Goal: Find specific page/section

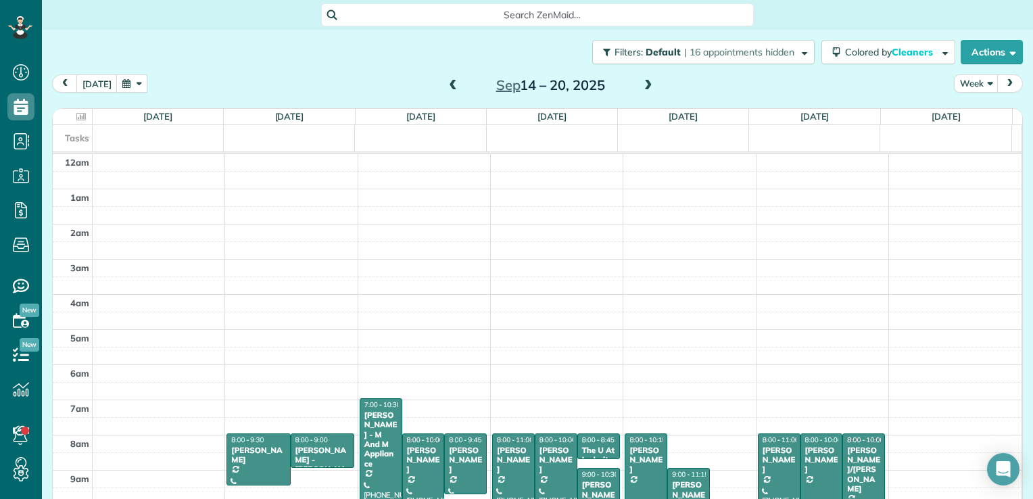
scroll to position [245, 0]
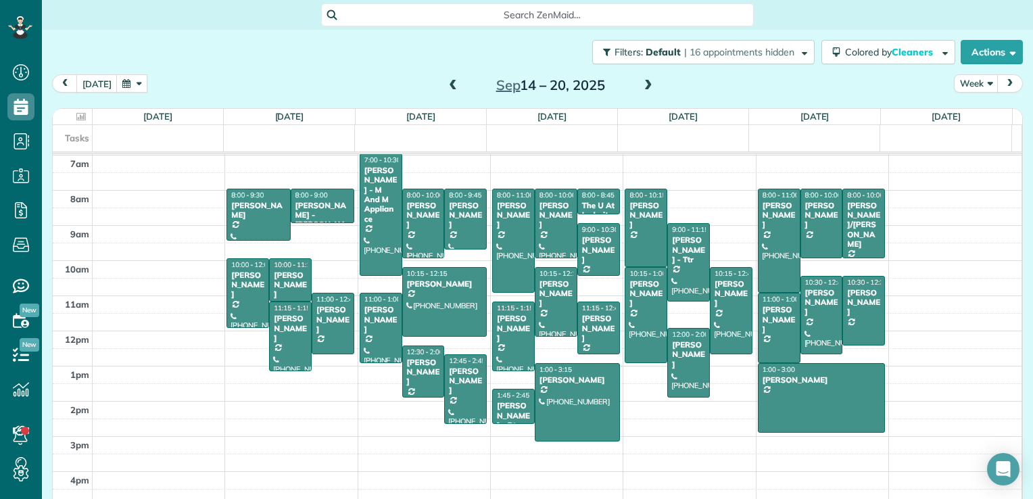
click at [446, 89] on span at bounding box center [453, 86] width 15 height 12
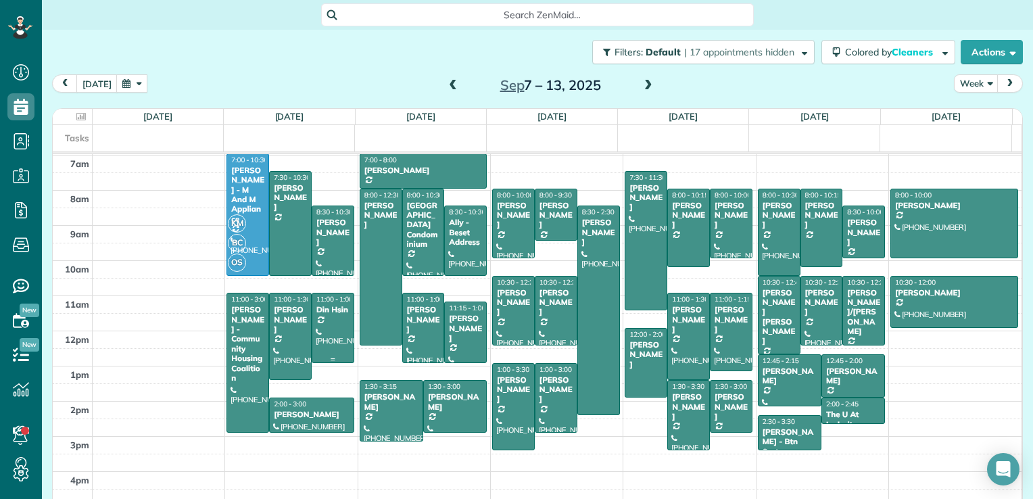
click at [326, 314] on div "Din Hsin" at bounding box center [333, 309] width 34 height 9
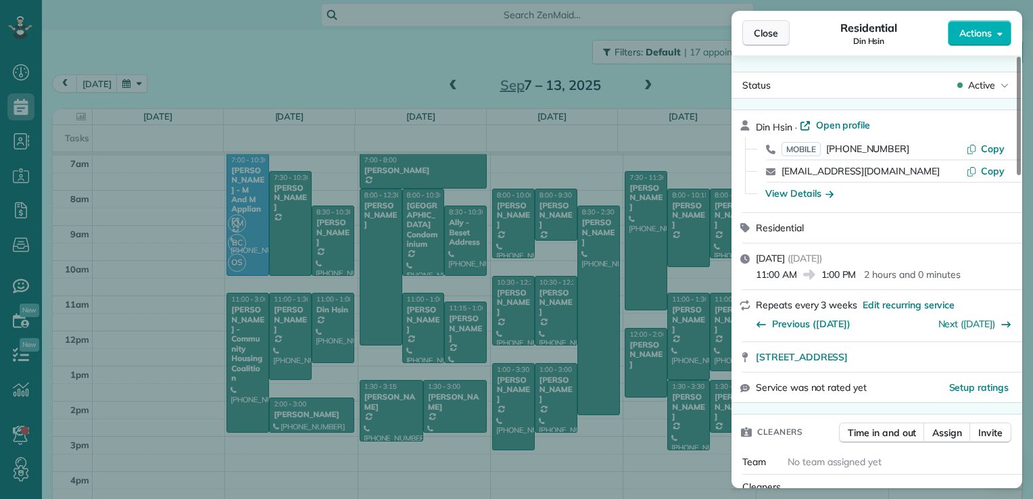
click at [767, 32] on span "Close" at bounding box center [766, 33] width 24 height 14
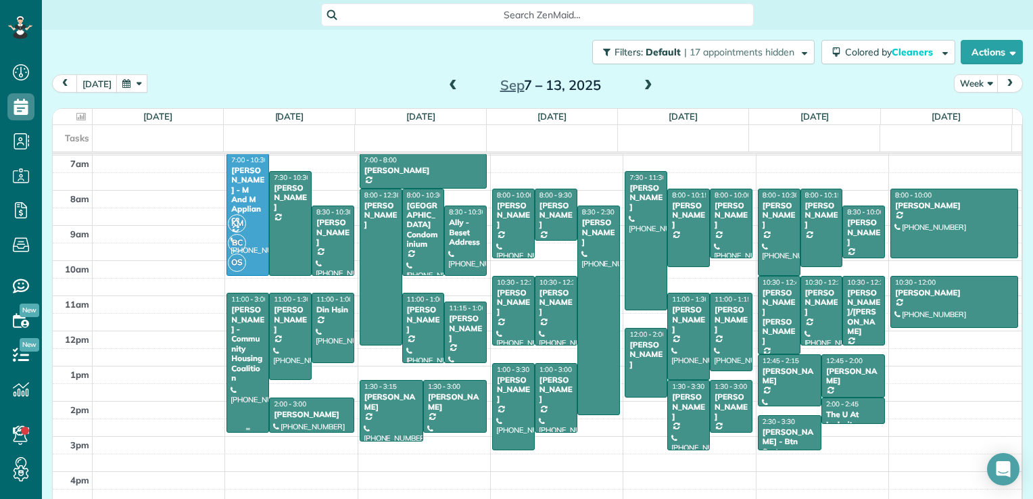
click at [252, 356] on div "[PERSON_NAME] - Community Housing Coalition" at bounding box center [248, 344] width 34 height 78
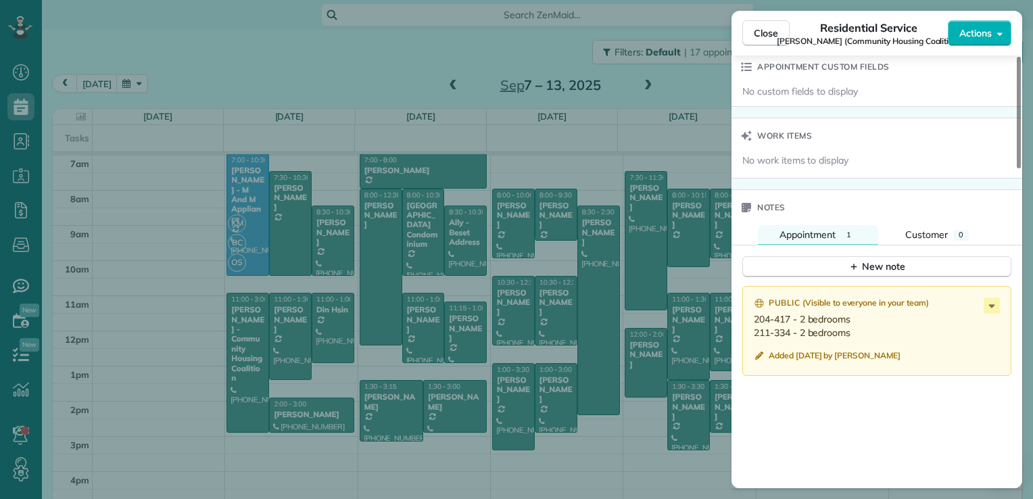
scroll to position [1082, 0]
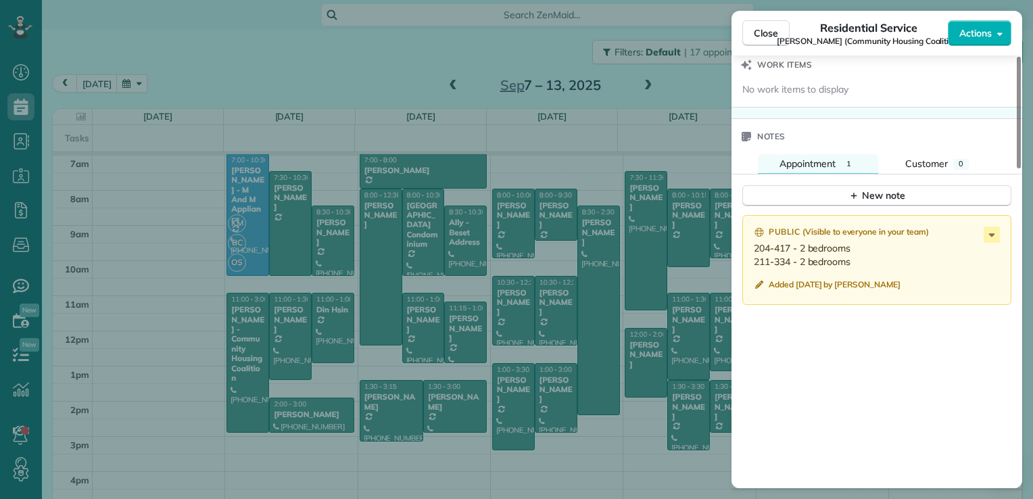
drag, startPoint x: 755, startPoint y: 239, endPoint x: 855, endPoint y: 253, distance: 101.7
click at [855, 253] on p "204-417 - 2 bedrooms 211-334 - 2 bedrooms" at bounding box center [878, 254] width 249 height 27
drag, startPoint x: 855, startPoint y: 253, endPoint x: 844, endPoint y: 247, distance: 12.7
